Goal: Task Accomplishment & Management: Use online tool/utility

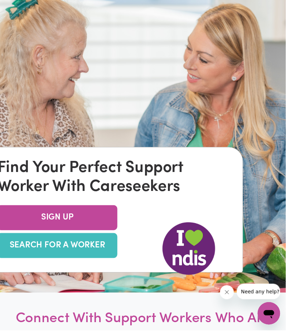
scroll to position [66, 0]
click at [93, 262] on link "SEARCH FOR A WORKER" at bounding box center [58, 248] width 122 height 25
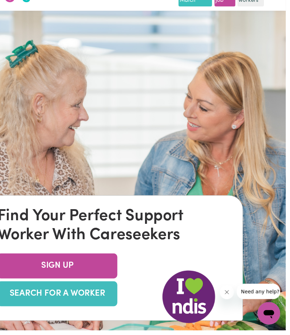
scroll to position [17, 0]
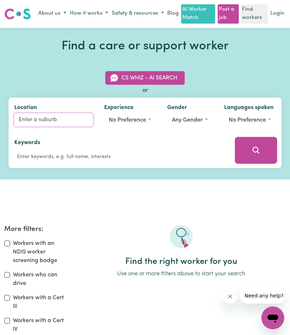
click at [56, 118] on input "Location" at bounding box center [53, 119] width 78 height 13
type input "Rye"
type input "[PERSON_NAME][GEOGRAPHIC_DATA], 3941"
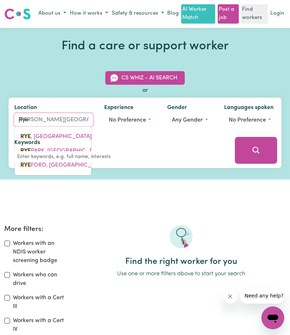
click at [59, 129] on link "[PERSON_NAME][GEOGRAPHIC_DATA], 3941" at bounding box center [53, 136] width 77 height 14
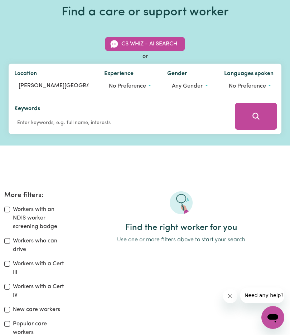
scroll to position [34, 0]
click at [264, 111] on button "Search" at bounding box center [256, 116] width 42 height 27
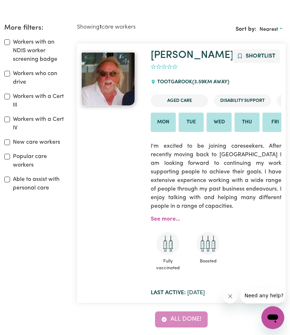
scroll to position [201, 0]
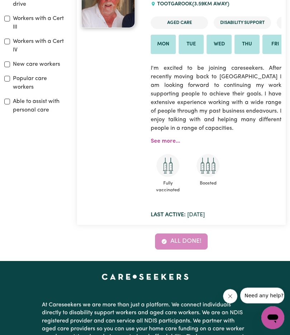
click at [277, 156] on ul "Fully vaccinated Boosted" at bounding box center [216, 176] width 131 height 42
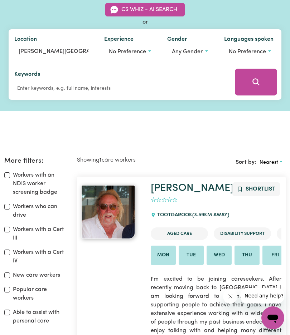
scroll to position [0, 0]
